Goal: Task Accomplishment & Management: Manage account settings

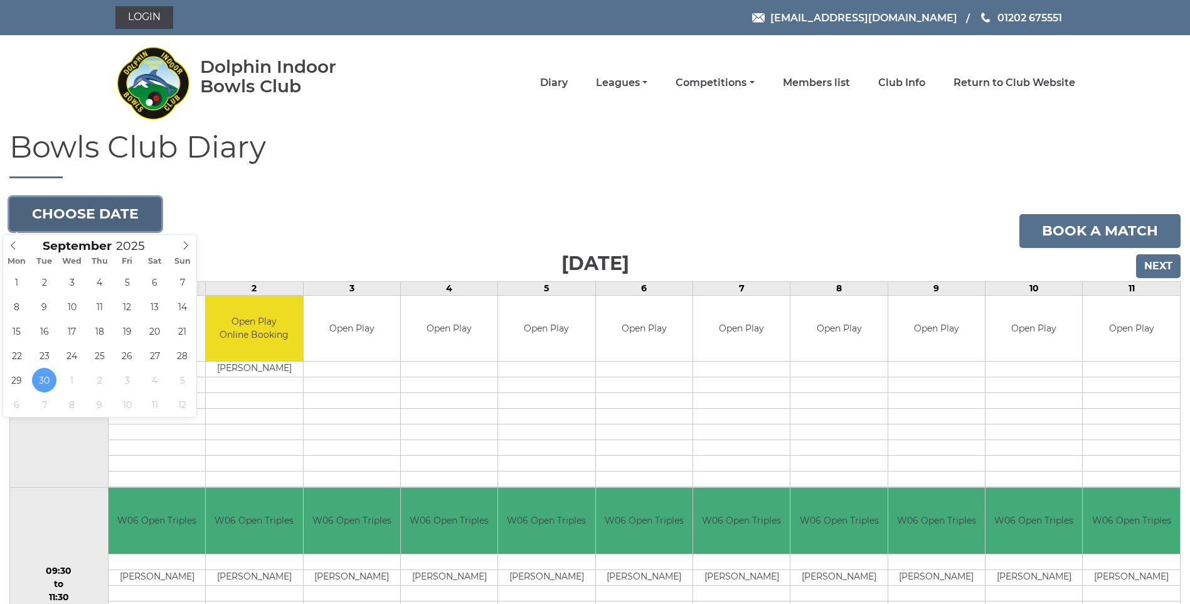
click at [102, 210] on button "Choose date" at bounding box center [85, 214] width 152 height 34
type input "[DATE]"
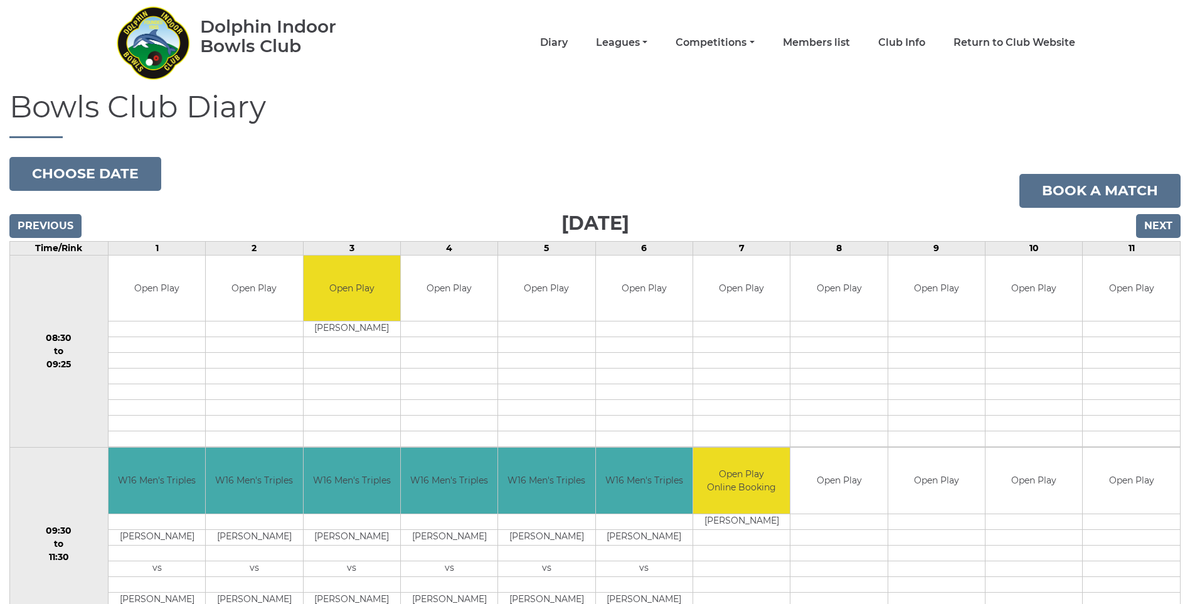
scroll to position [63, 0]
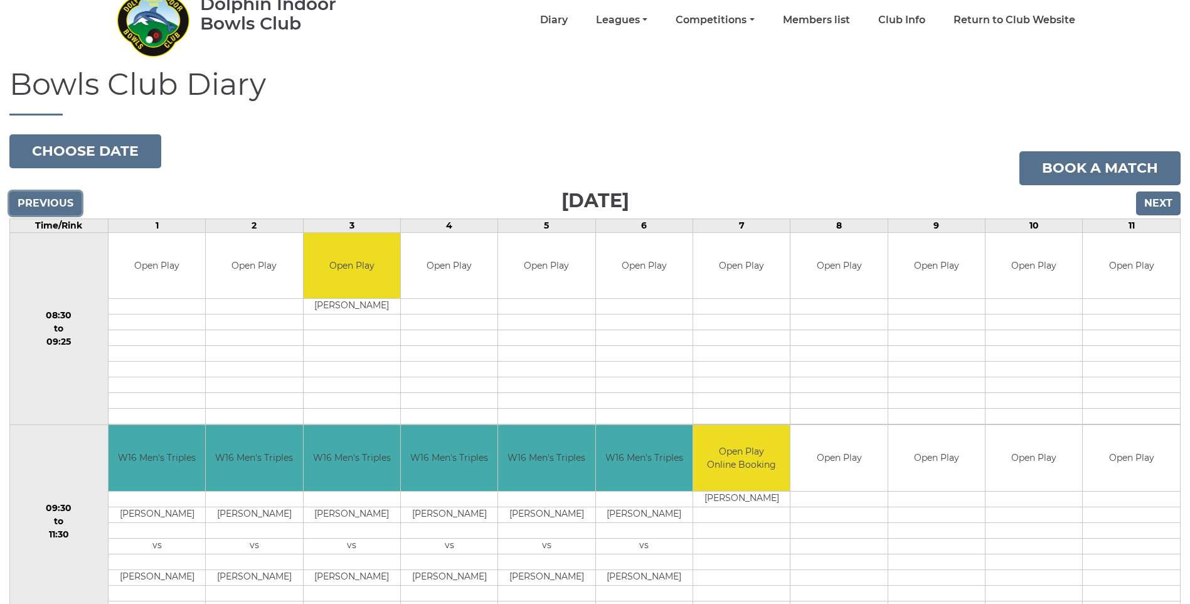
click at [65, 207] on input "Previous" at bounding box center [45, 203] width 72 height 24
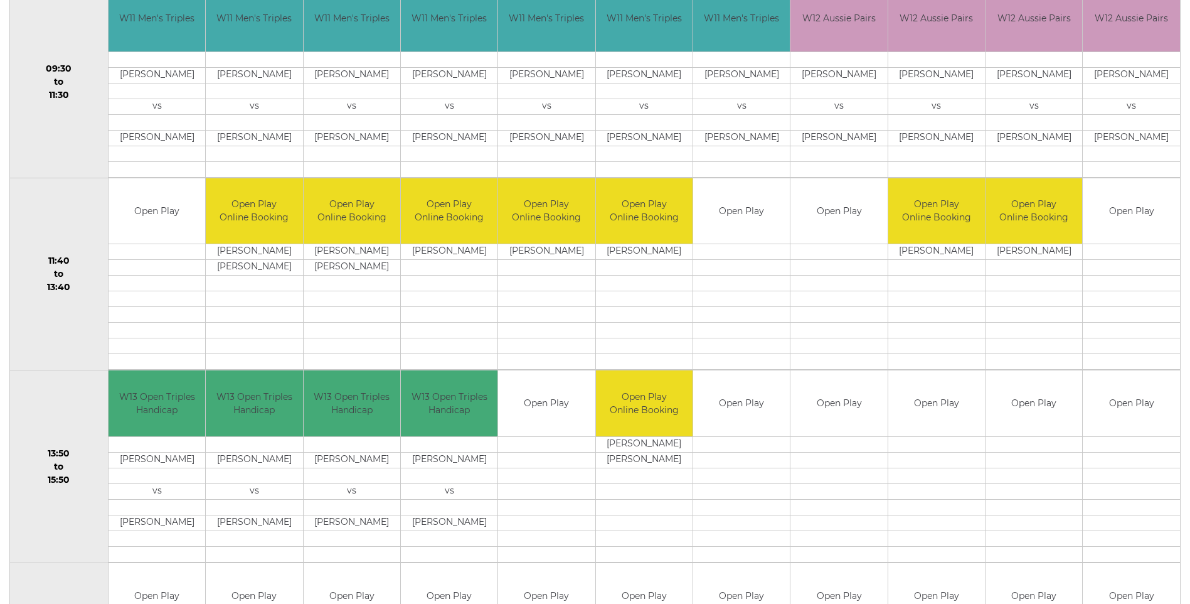
scroll to position [63, 0]
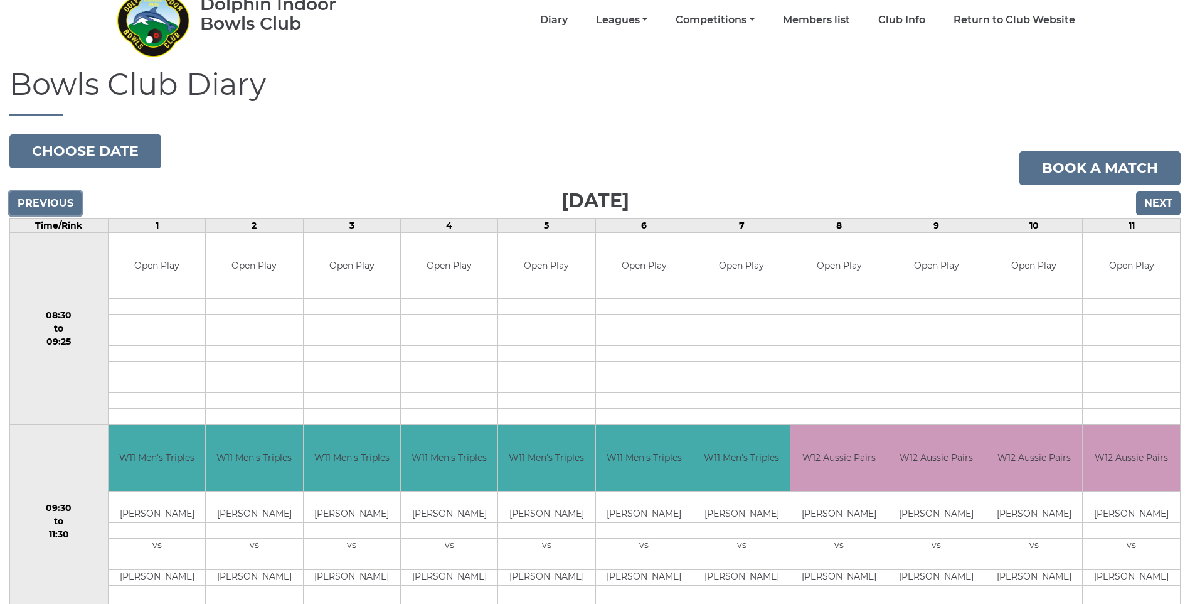
click at [68, 206] on input "Previous" at bounding box center [45, 203] width 72 height 24
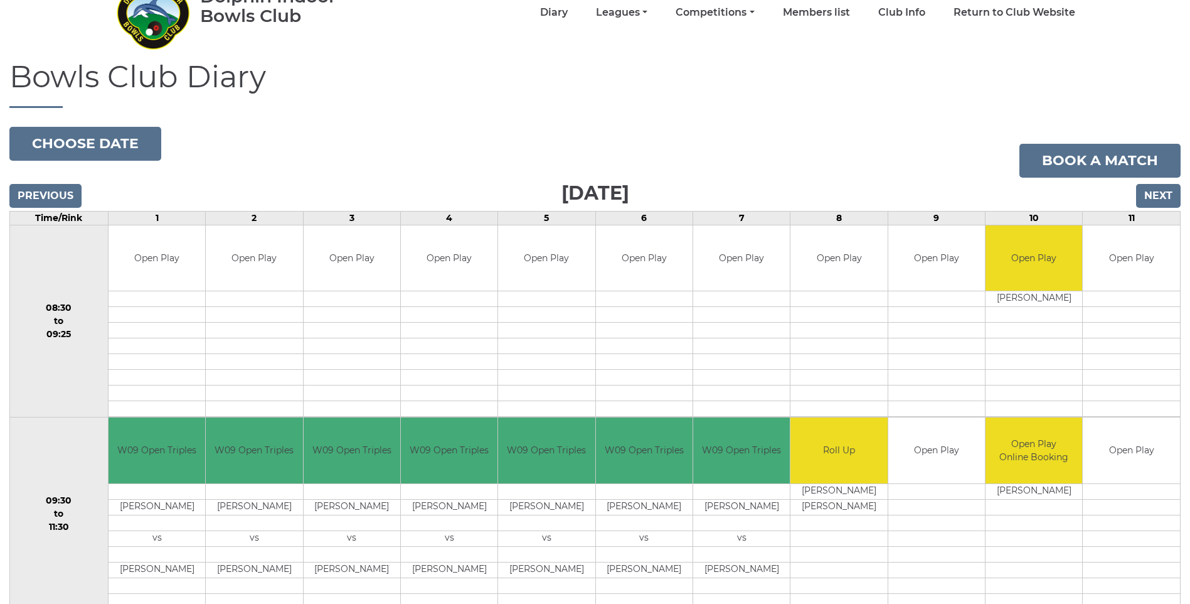
scroll to position [69, 0]
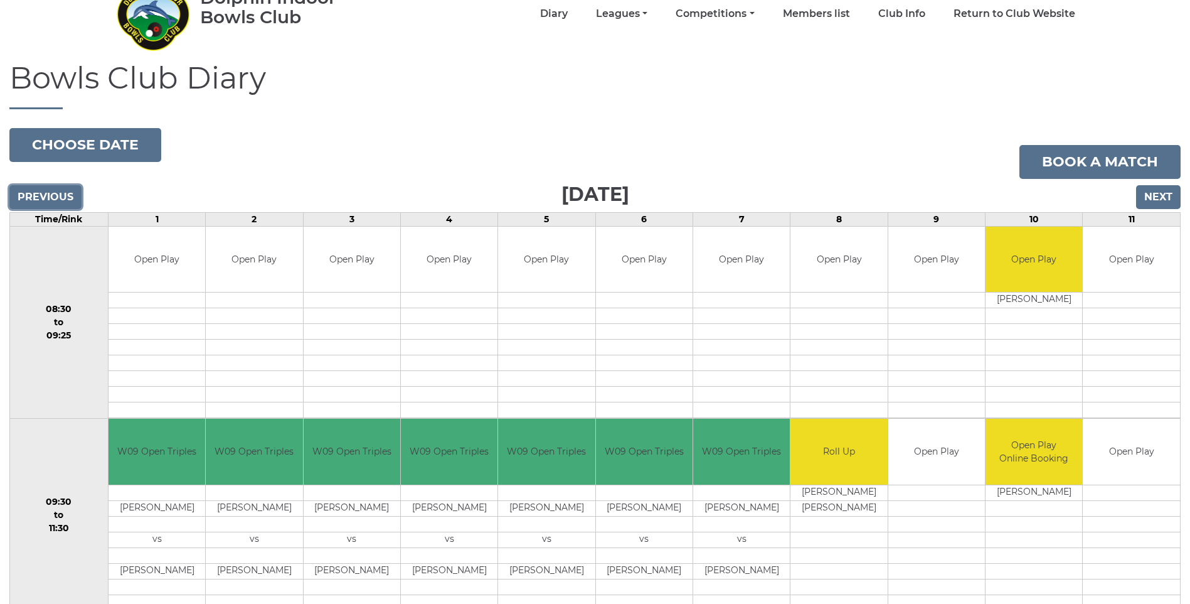
click at [33, 192] on input "Previous" at bounding box center [45, 197] width 72 height 24
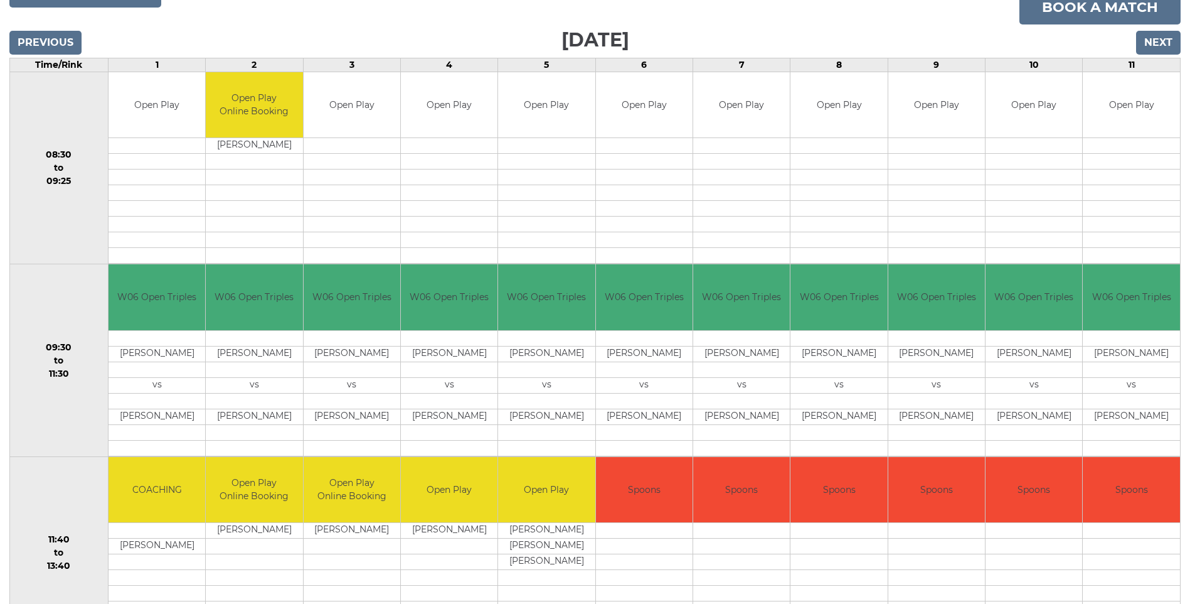
scroll to position [188, 0]
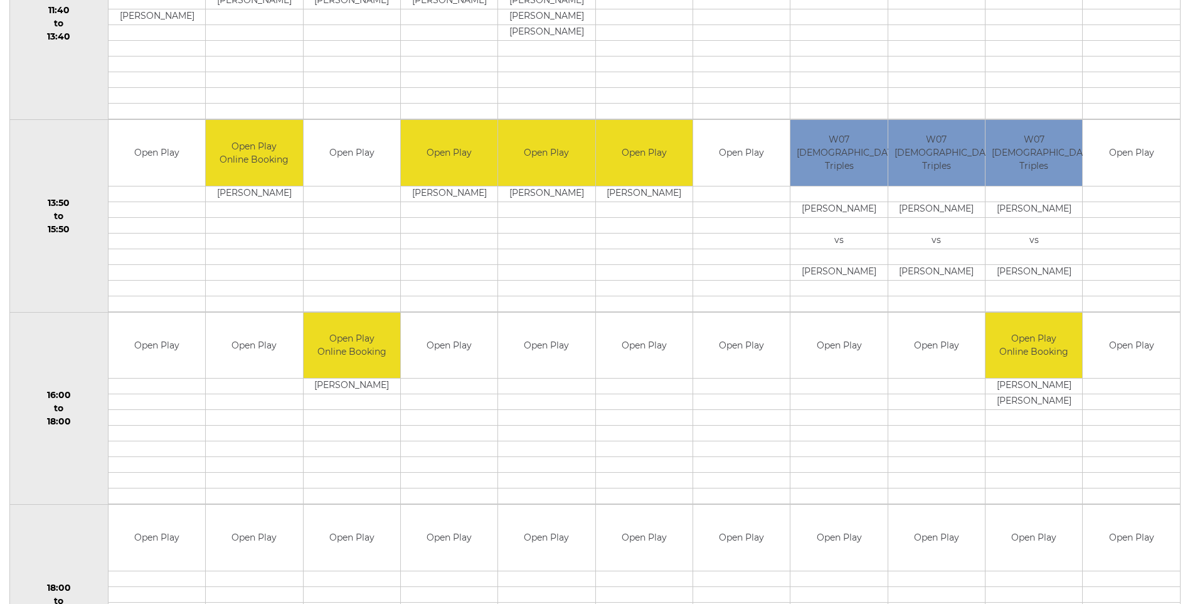
scroll to position [816, 0]
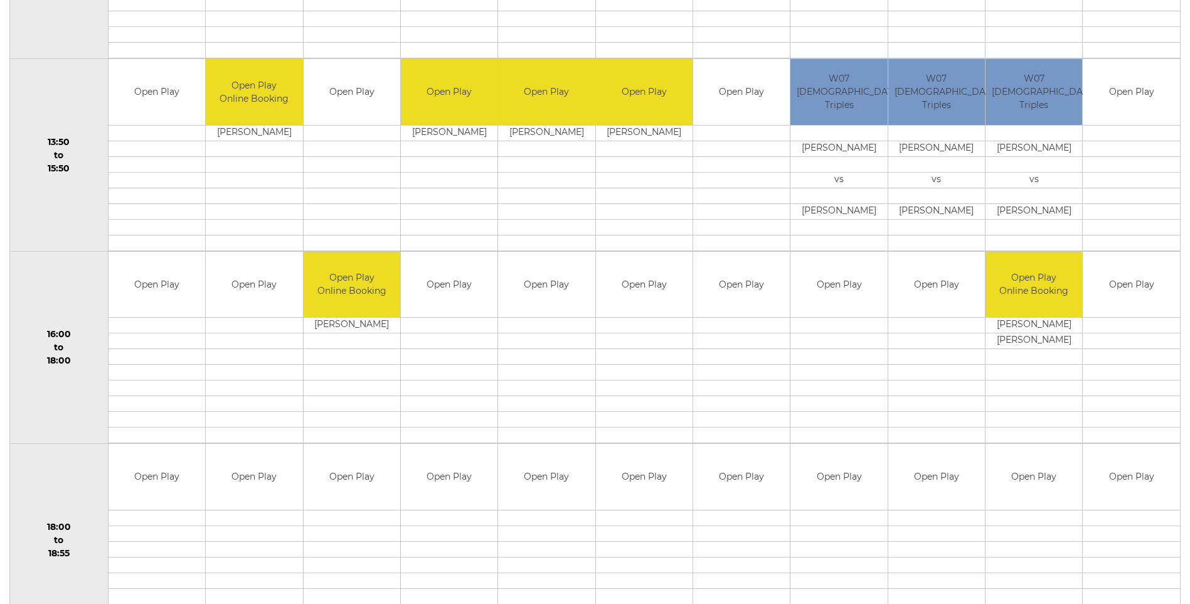
scroll to position [565, 0]
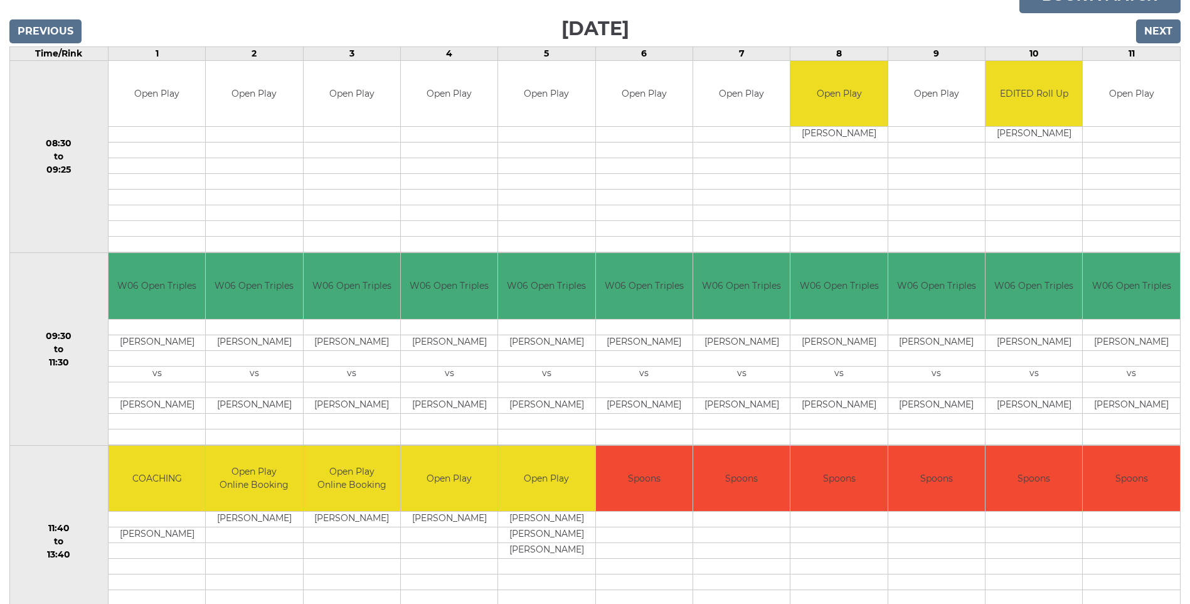
scroll to position [237, 0]
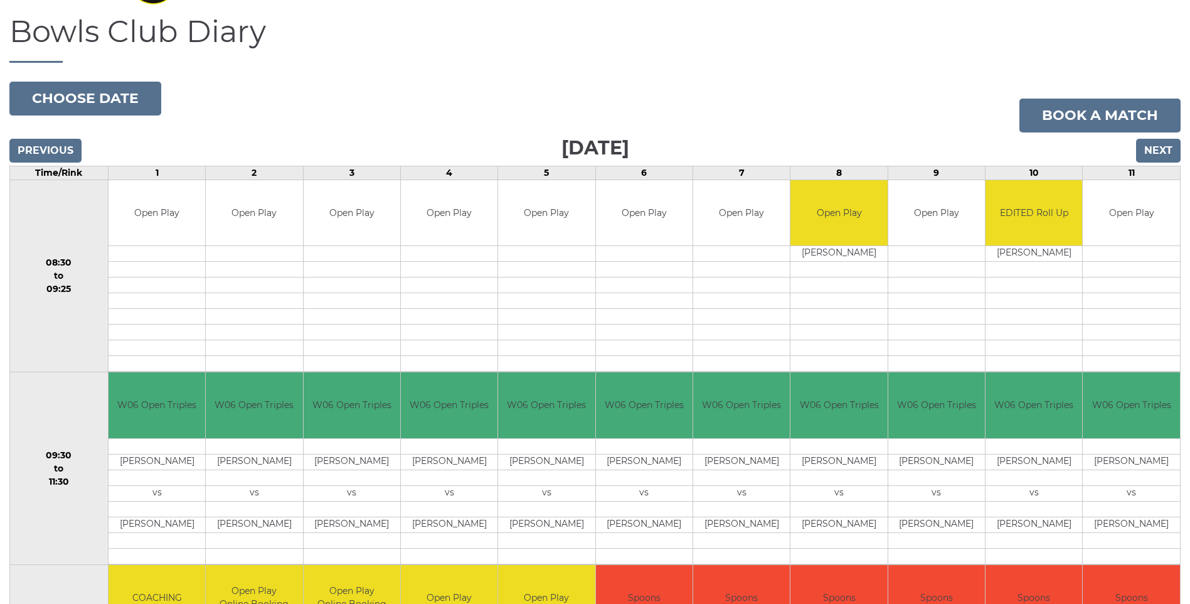
scroll to position [111, 0]
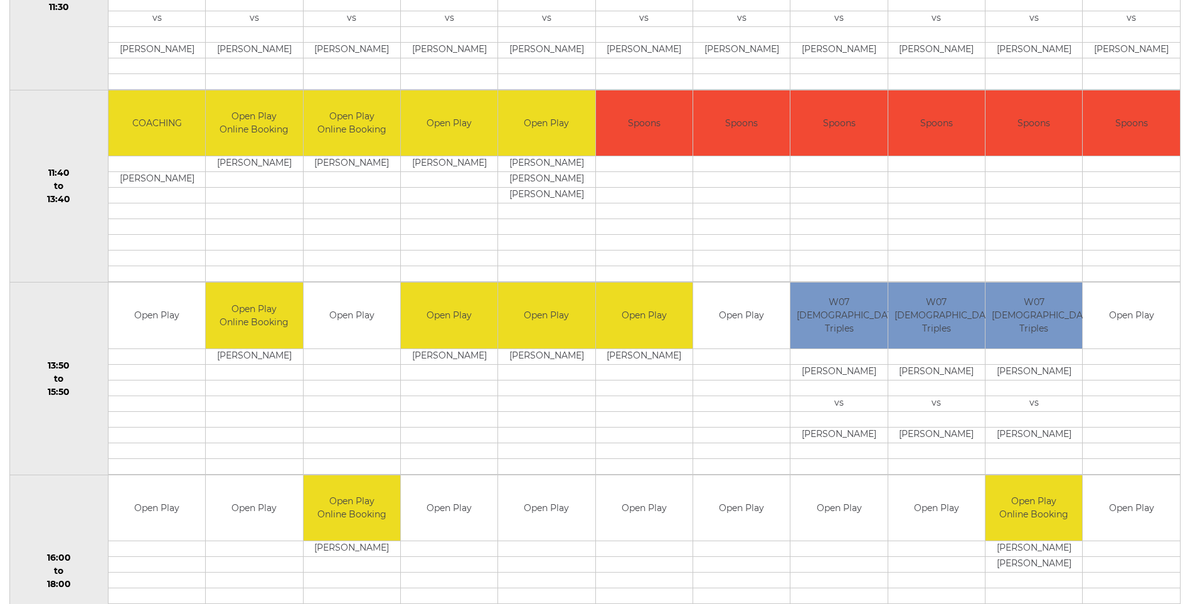
scroll to position [488, 0]
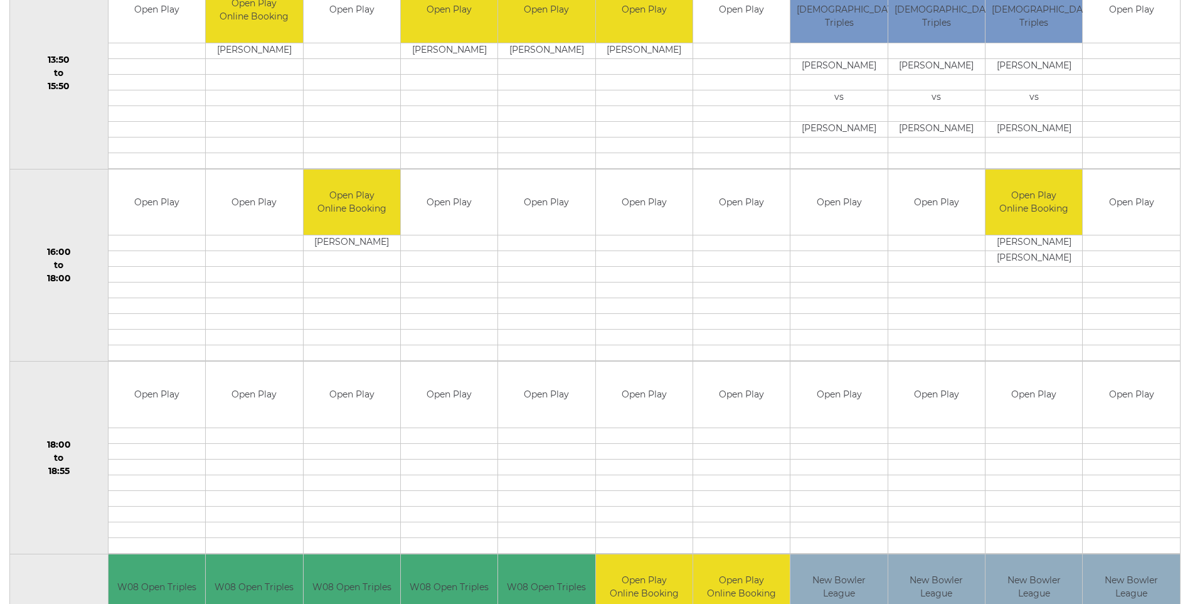
scroll to position [975, 0]
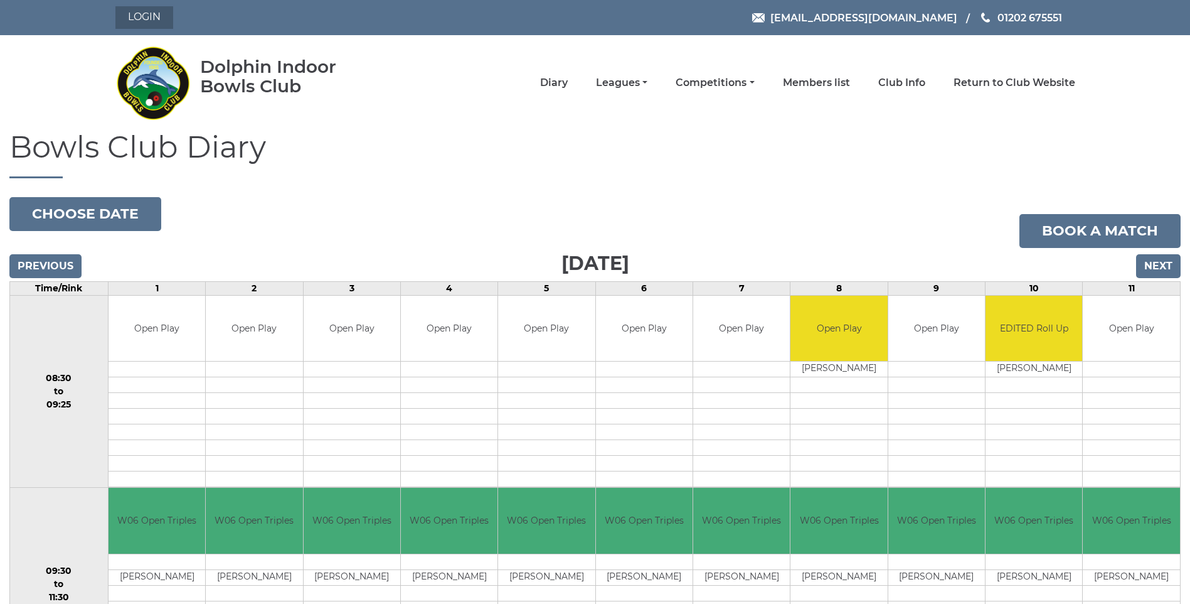
click at [159, 21] on link "Login" at bounding box center [144, 17] width 58 height 23
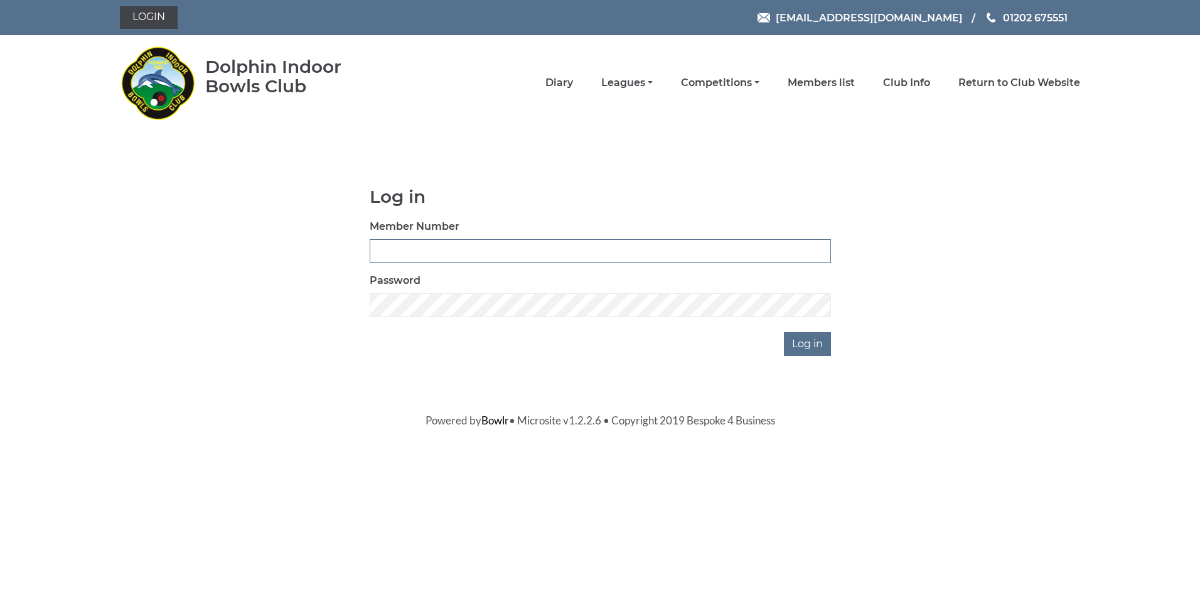
click at [420, 249] on input "Member Number" at bounding box center [600, 251] width 461 height 24
type input "3609"
click at [805, 338] on input "Log in" at bounding box center [807, 344] width 47 height 24
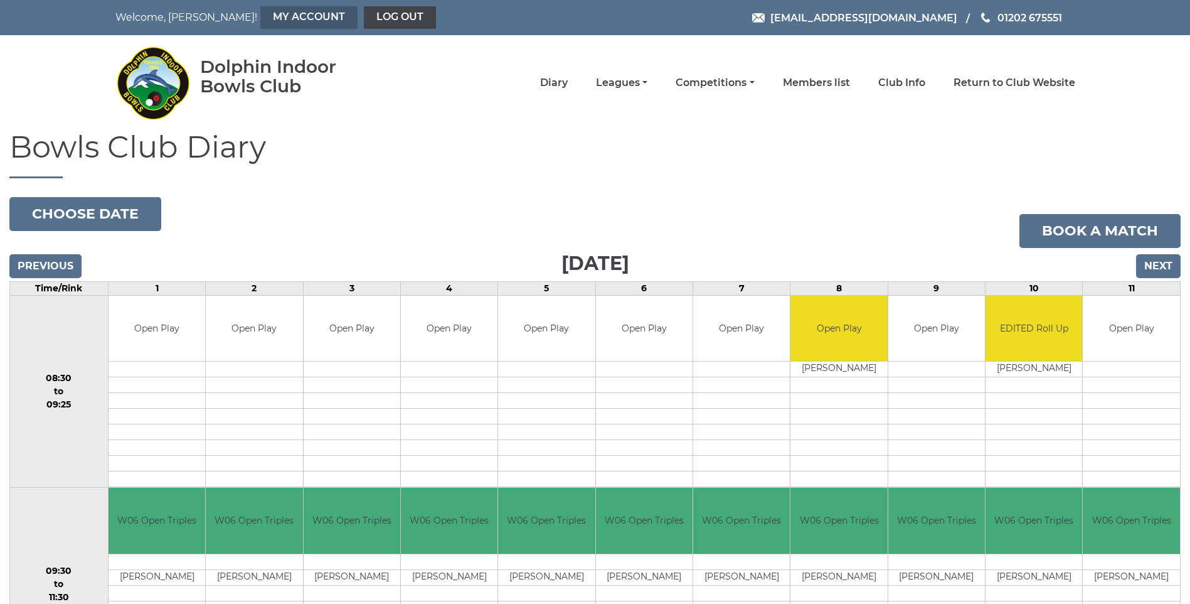
click at [260, 10] on link "My Account" at bounding box center [308, 17] width 97 height 23
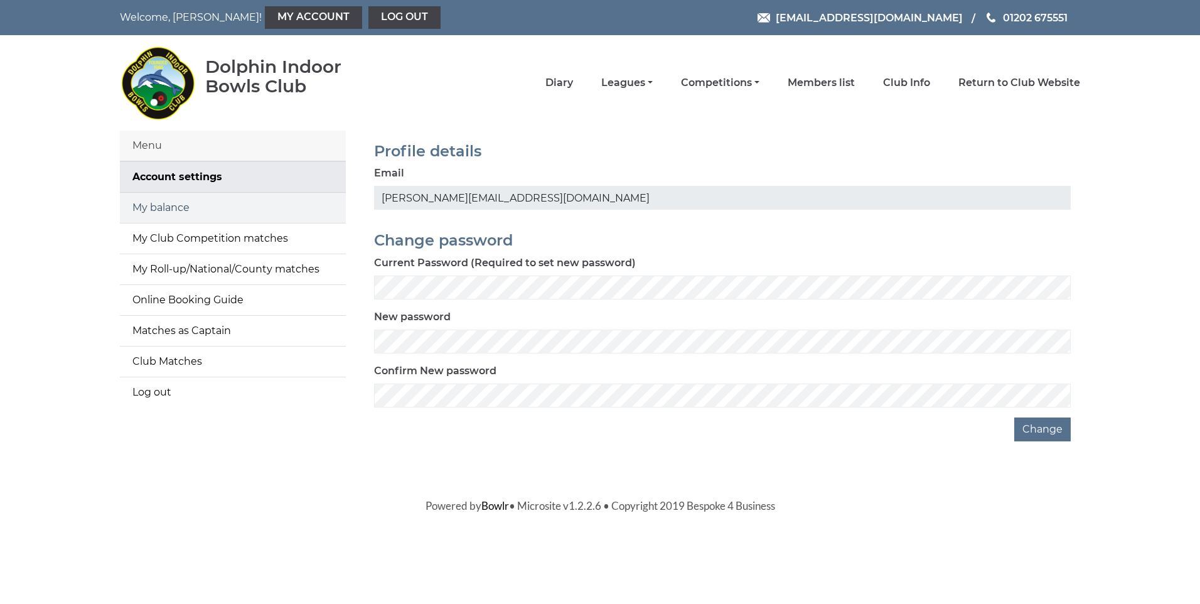
click at [213, 209] on link "My balance" at bounding box center [233, 208] width 226 height 30
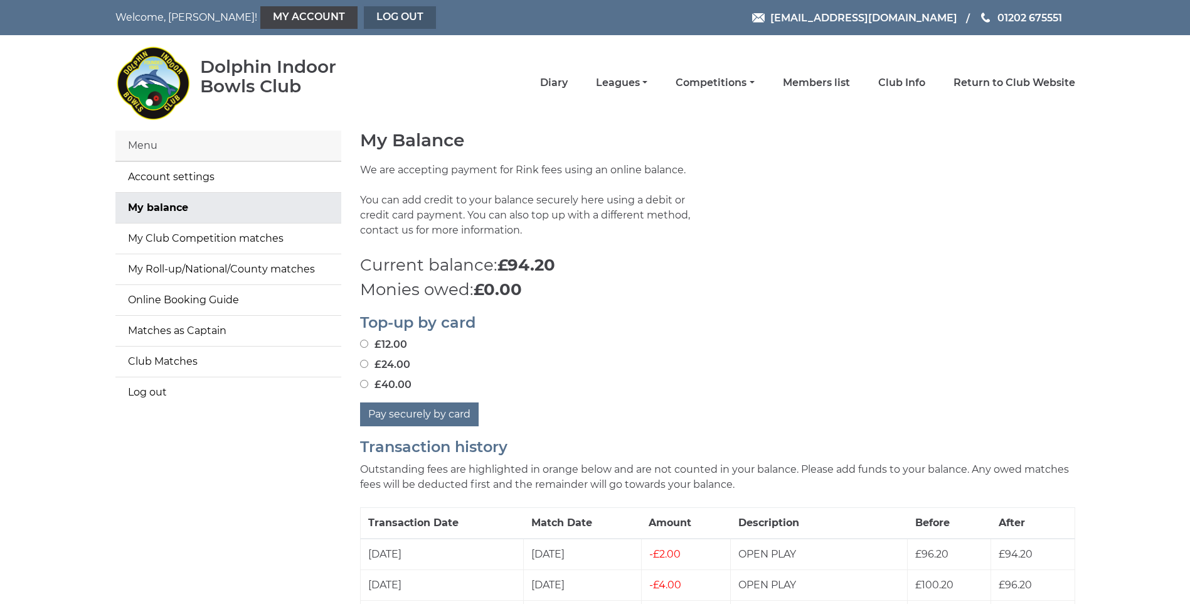
click at [364, 17] on link "Log out" at bounding box center [400, 17] width 72 height 23
